Goal: Use online tool/utility: Use online tool/utility

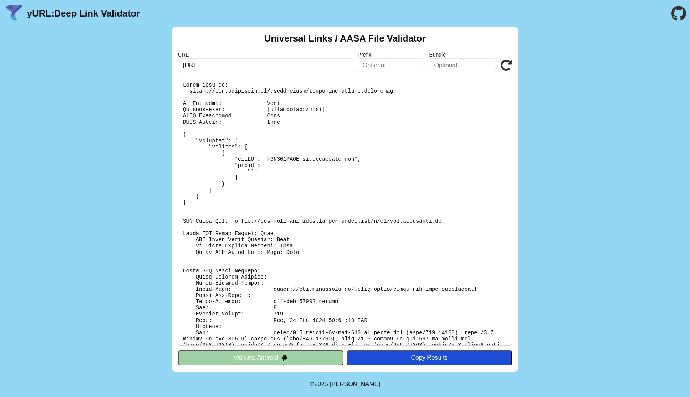
click at [239, 66] on input "[URL]" at bounding box center [265, 66] width 175 height 14
paste input "[DOMAIN_NAME]"
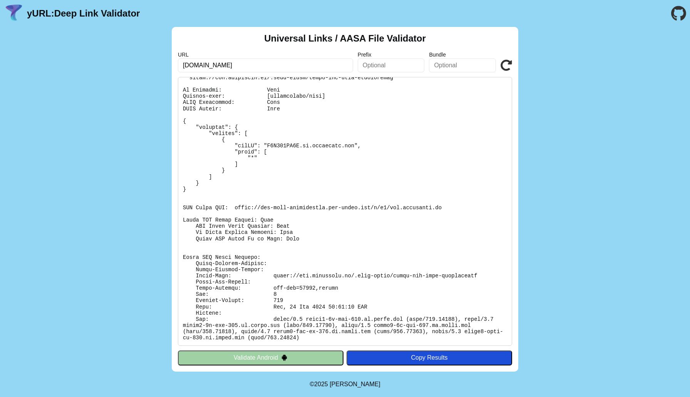
type input "[DOMAIN_NAME]"
click at [265, 358] on button "Validate Android" at bounding box center [261, 358] width 166 height 15
